Goal: Task Accomplishment & Management: Use online tool/utility

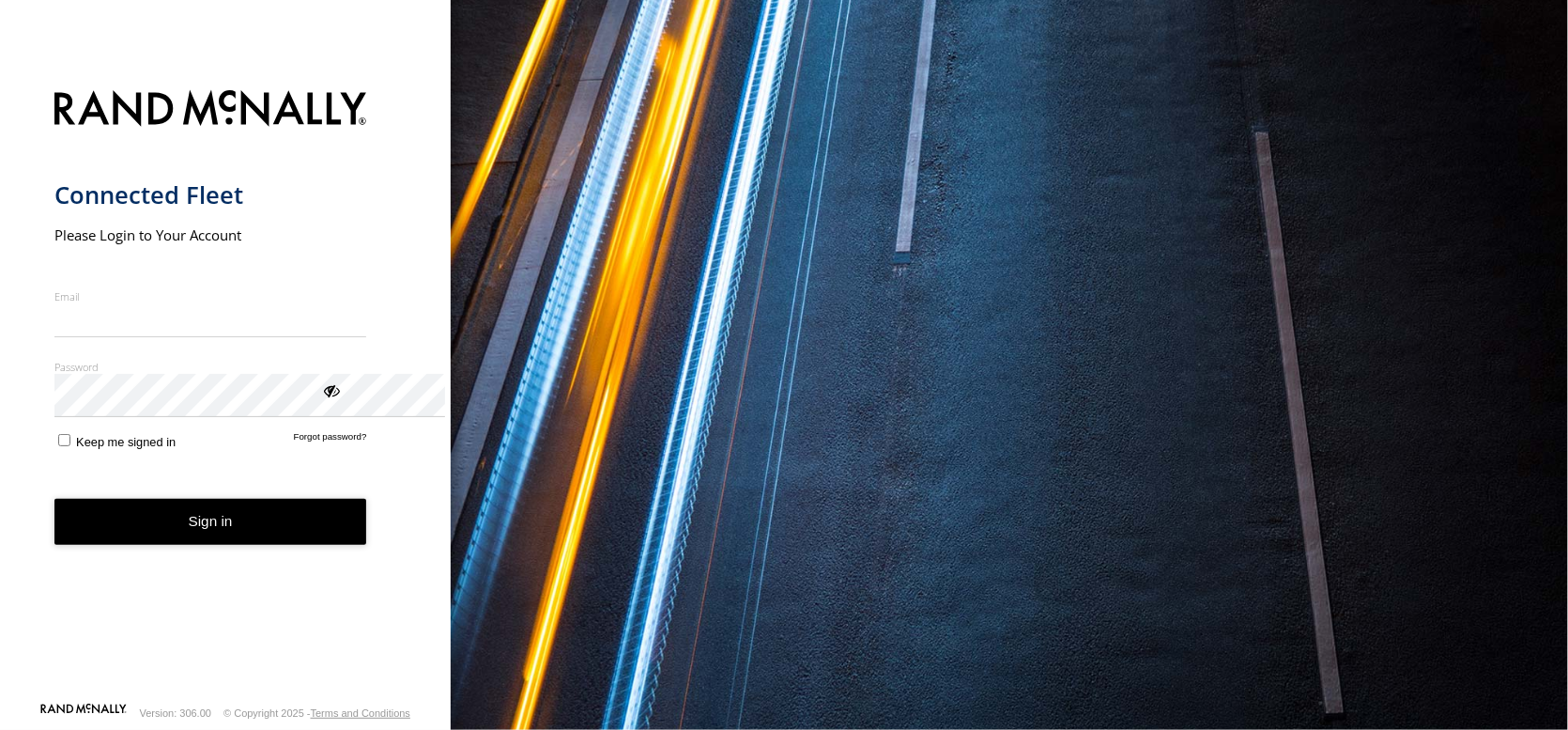
type input "**********"
click at [198, 545] on button "Sign in" at bounding box center [211, 521] width 313 height 46
click at [202, 545] on button "Sign in" at bounding box center [211, 521] width 313 height 46
